Goal: Check status: Check status

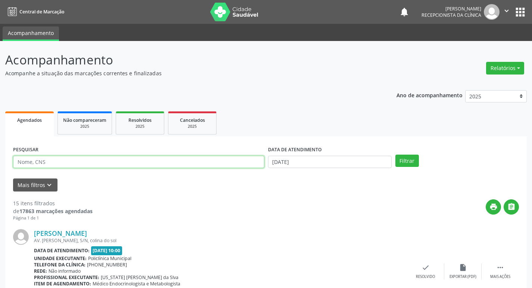
click at [59, 157] on input "text" at bounding box center [138, 162] width 251 height 13
type input "iona"
click at [395, 155] on button "Filtrar" at bounding box center [407, 161] width 24 height 13
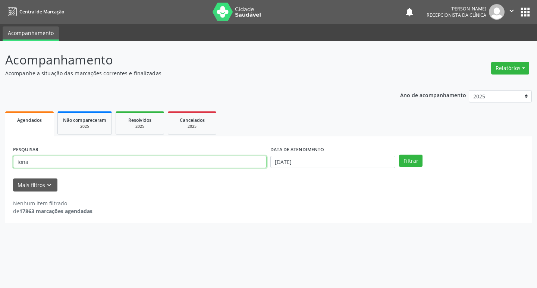
click at [210, 156] on input "iona" at bounding box center [140, 162] width 254 height 13
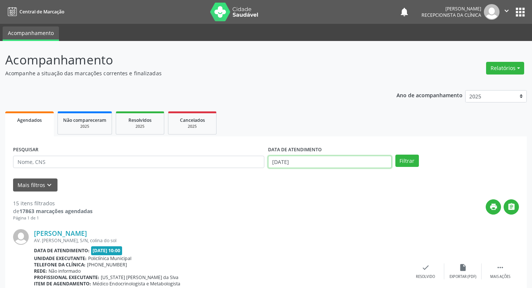
click at [346, 156] on input "[DATE]" at bounding box center [329, 162] width 123 height 13
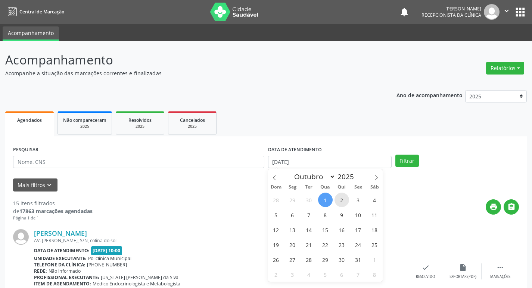
click at [341, 196] on span "2" at bounding box center [341, 200] width 15 height 15
type input "[DATE]"
click at [414, 163] on button "Filtrar" at bounding box center [407, 161] width 24 height 13
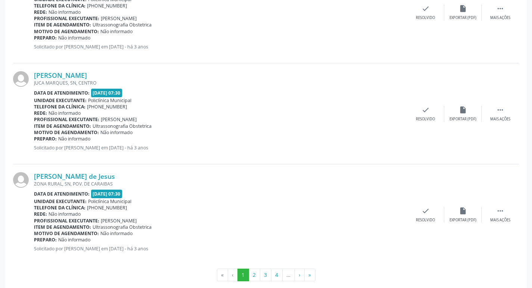
scroll to position [1478, 0]
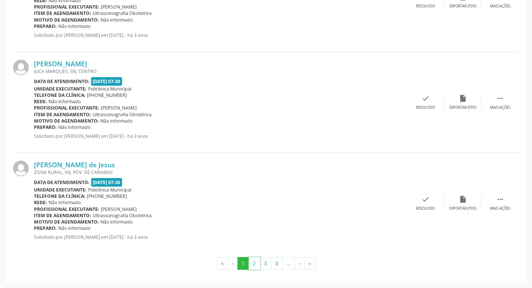
click at [257, 270] on button "2" at bounding box center [254, 263] width 12 height 13
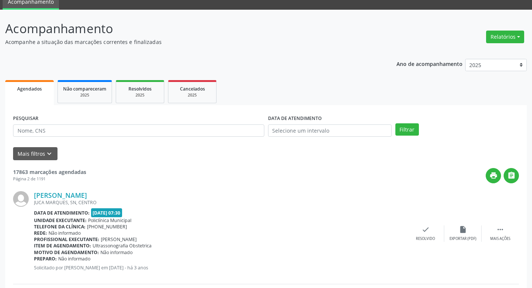
scroll to position [0, 0]
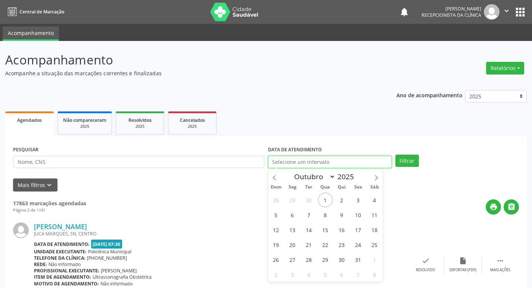
click at [372, 165] on input "text" at bounding box center [329, 162] width 123 height 13
click at [339, 200] on span "2" at bounding box center [341, 200] width 15 height 15
type input "[DATE]"
click at [339, 200] on span "2" at bounding box center [341, 200] width 15 height 15
click at [339, 200] on div "print " at bounding box center [302, 207] width 432 height 15
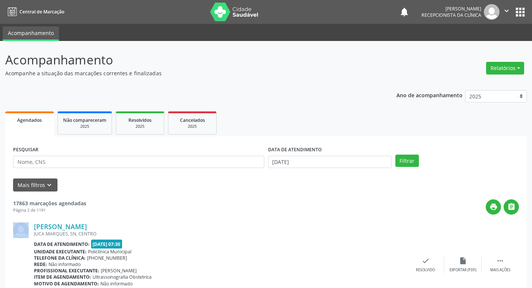
click at [339, 200] on div "print " at bounding box center [302, 207] width 432 height 15
click at [403, 163] on button "Filtrar" at bounding box center [407, 161] width 24 height 13
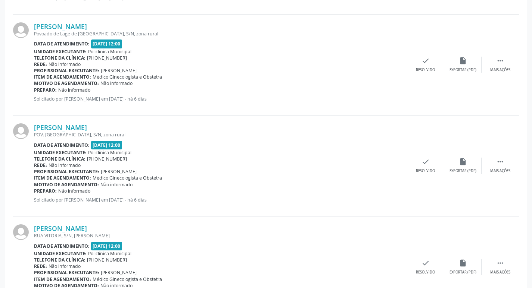
scroll to position [1491, 0]
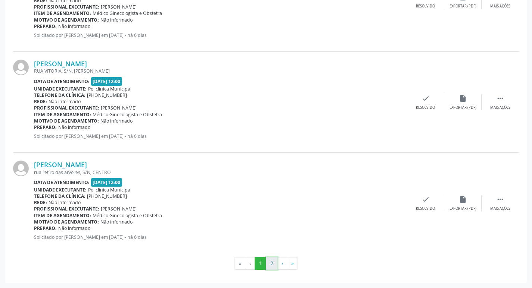
click at [270, 261] on button "2" at bounding box center [272, 263] width 12 height 13
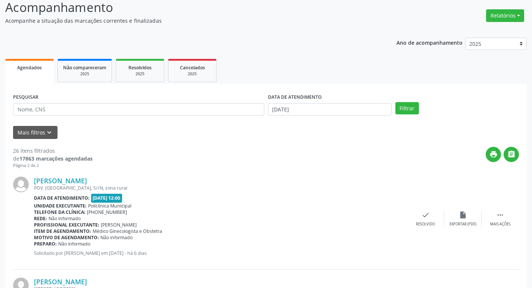
scroll to position [0, 0]
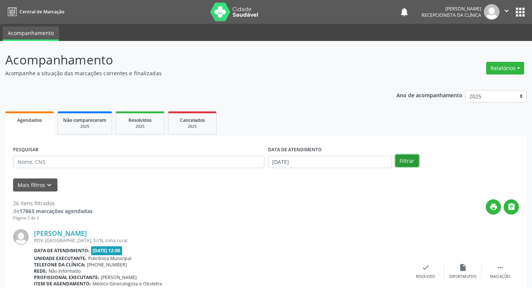
click at [401, 159] on button "Filtrar" at bounding box center [407, 161] width 24 height 13
click at [288, 165] on input "[DATE]" at bounding box center [329, 162] width 123 height 13
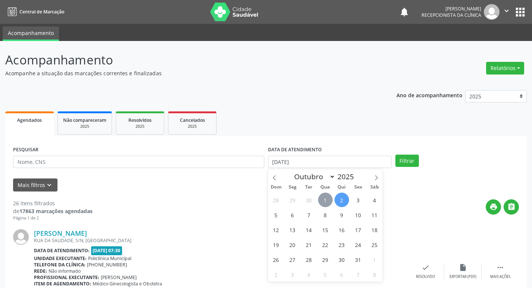
click at [331, 200] on span "1" at bounding box center [325, 200] width 15 height 15
type input "[DATE]"
click at [331, 200] on span "1" at bounding box center [325, 200] width 15 height 15
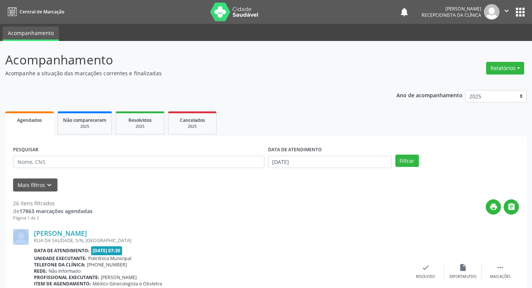
click at [331, 200] on div "print " at bounding box center [306, 211] width 426 height 22
click at [284, 127] on ul "Agendados Não compareceram 2025 Resolvidos 2025 Cancelados 2025" at bounding box center [265, 123] width 521 height 27
